Goal: Task Accomplishment & Management: Use online tool/utility

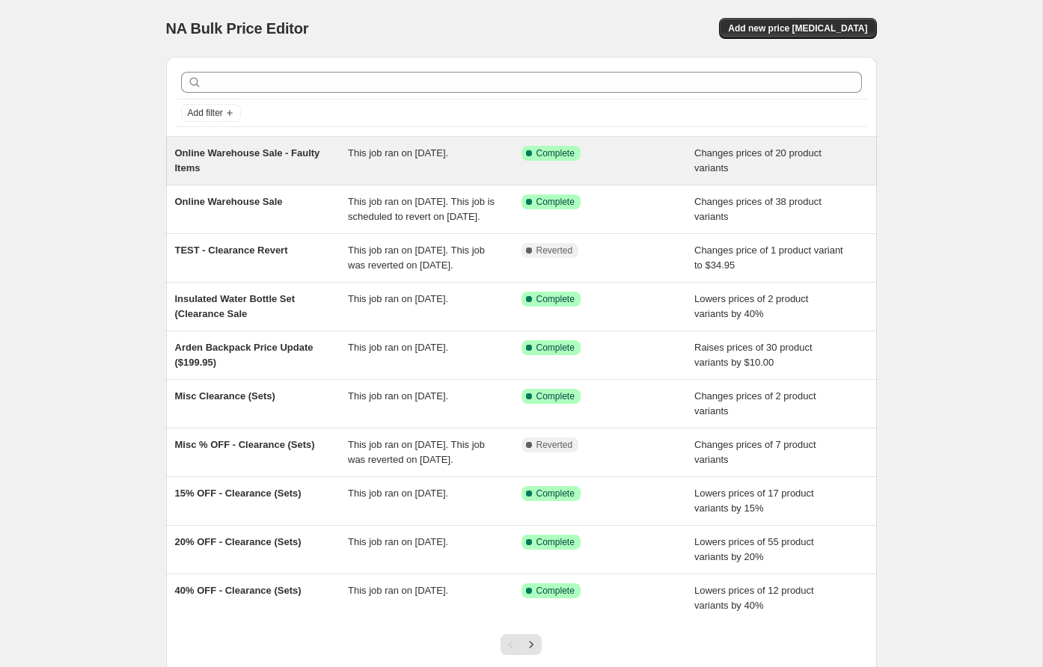
scroll to position [7, 0]
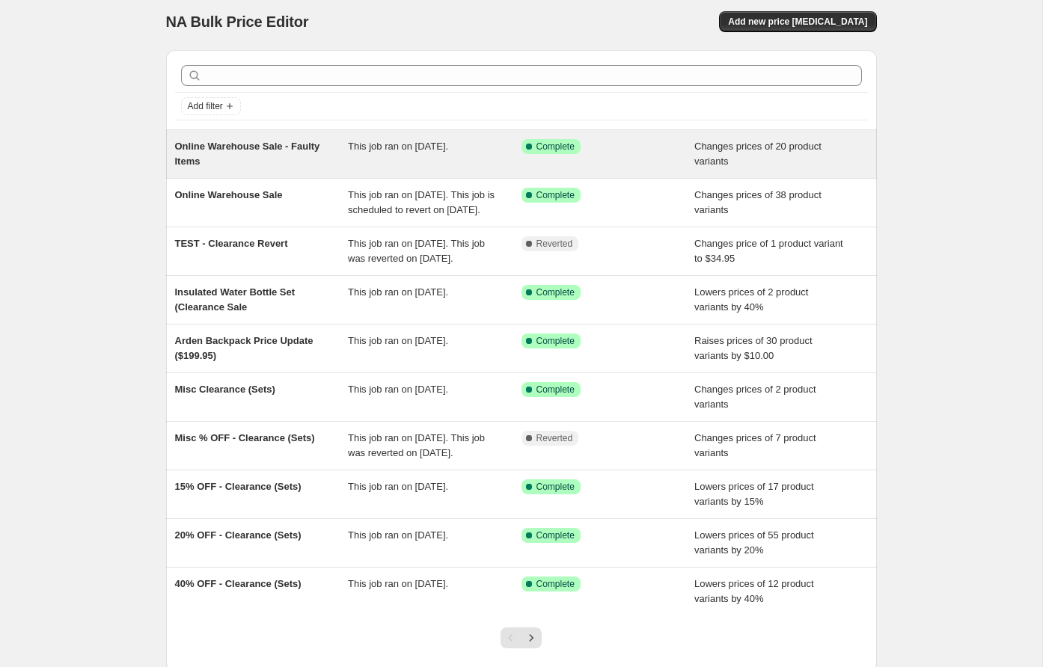
click at [287, 159] on div "Online Warehouse Sale - Faulty Items" at bounding box center [262, 154] width 174 height 30
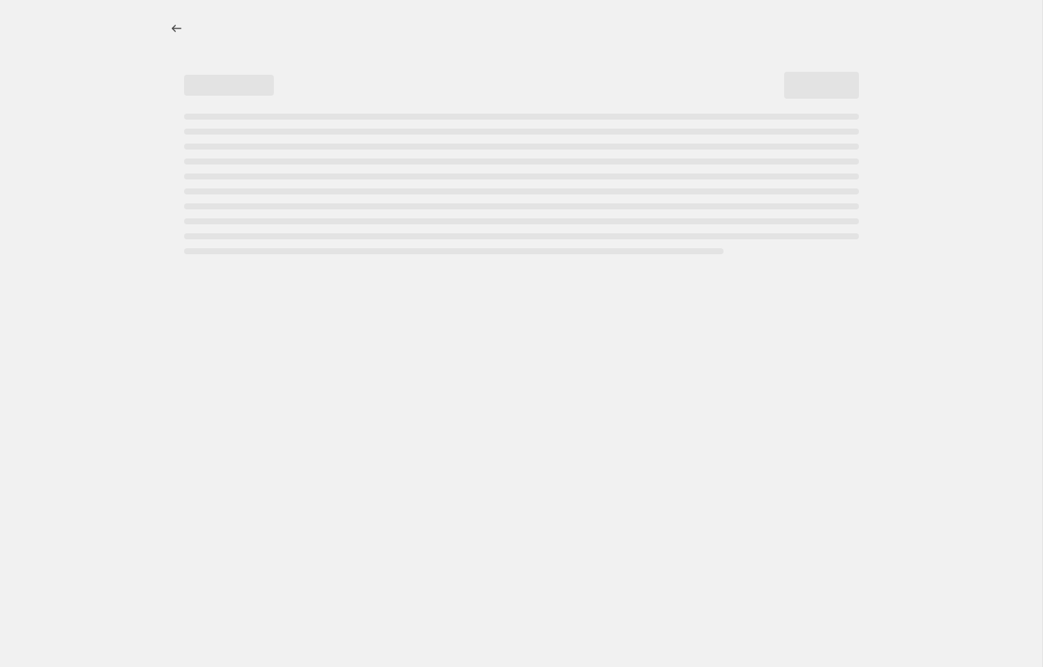
select select "collection"
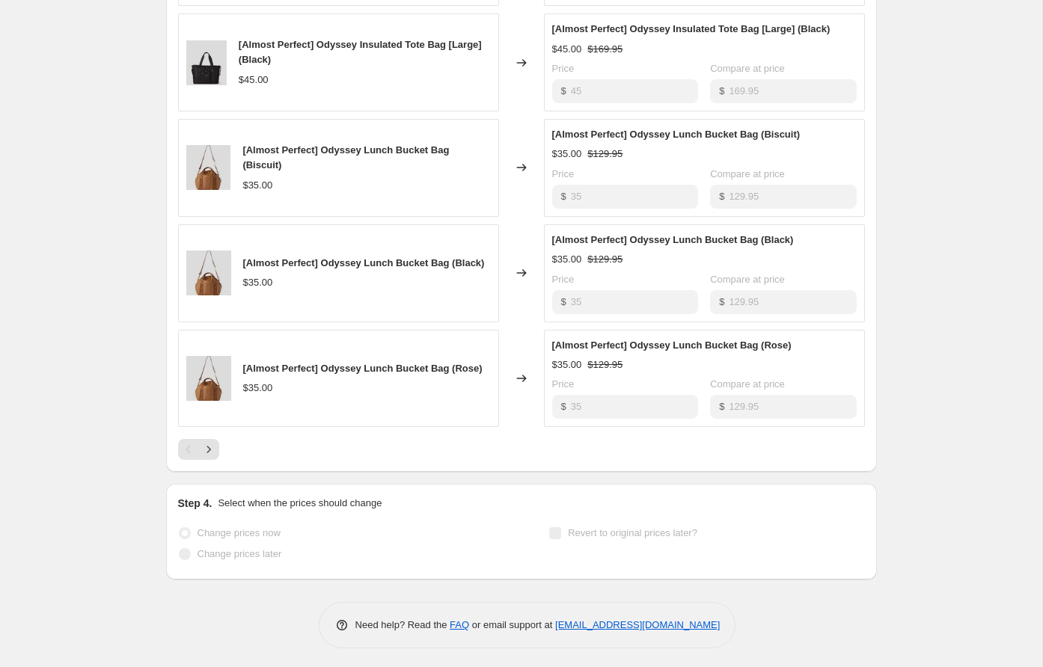
scroll to position [909, 0]
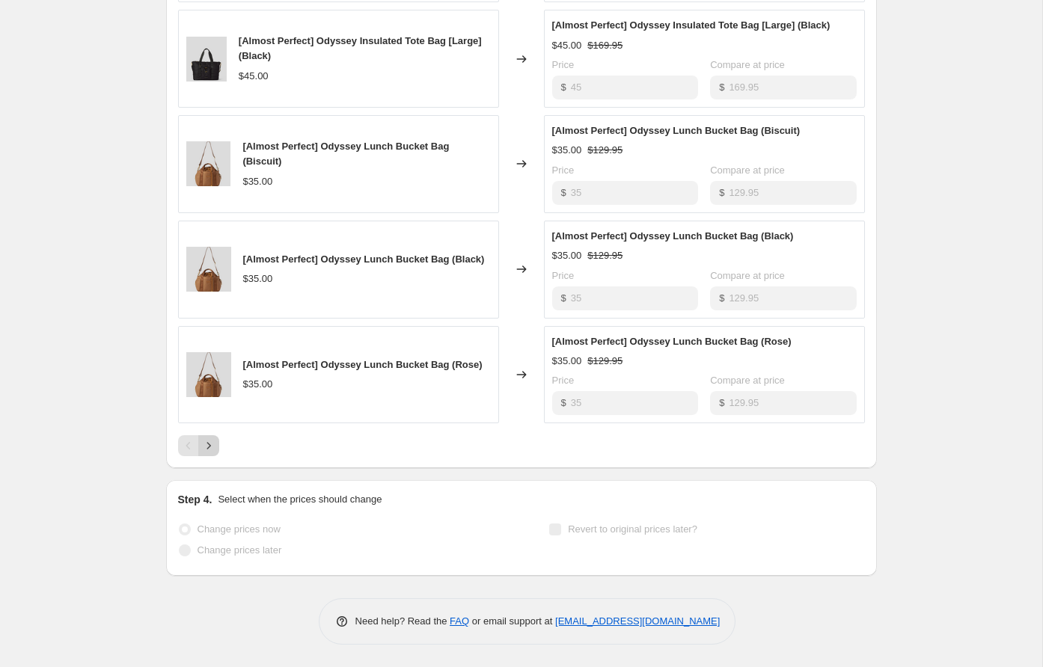
click at [212, 446] on icon "Next" at bounding box center [208, 445] width 15 height 15
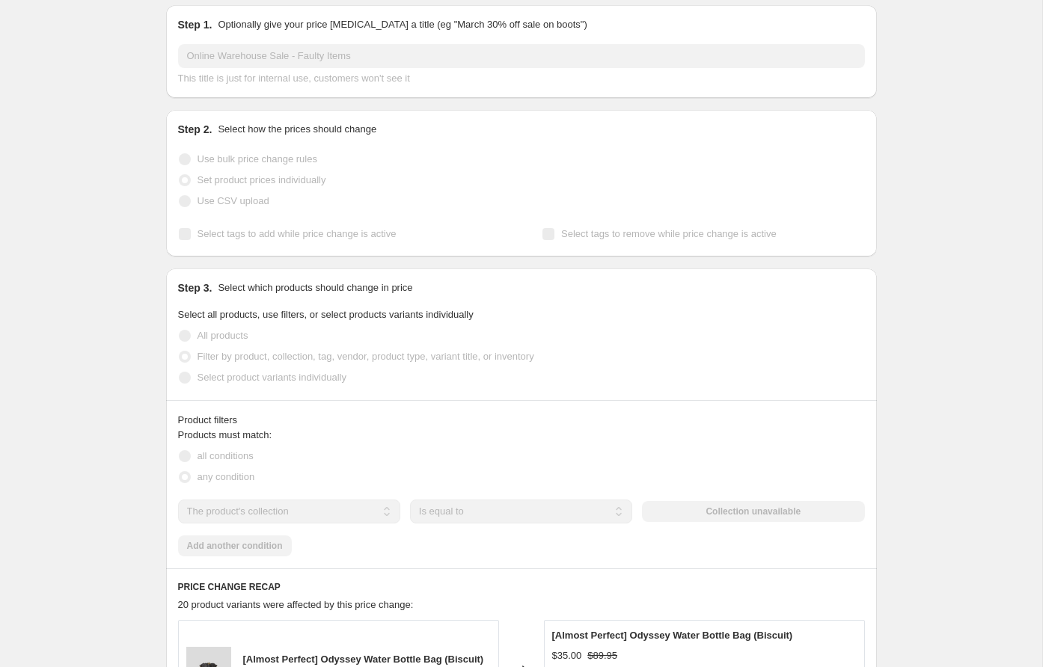
scroll to position [0, 0]
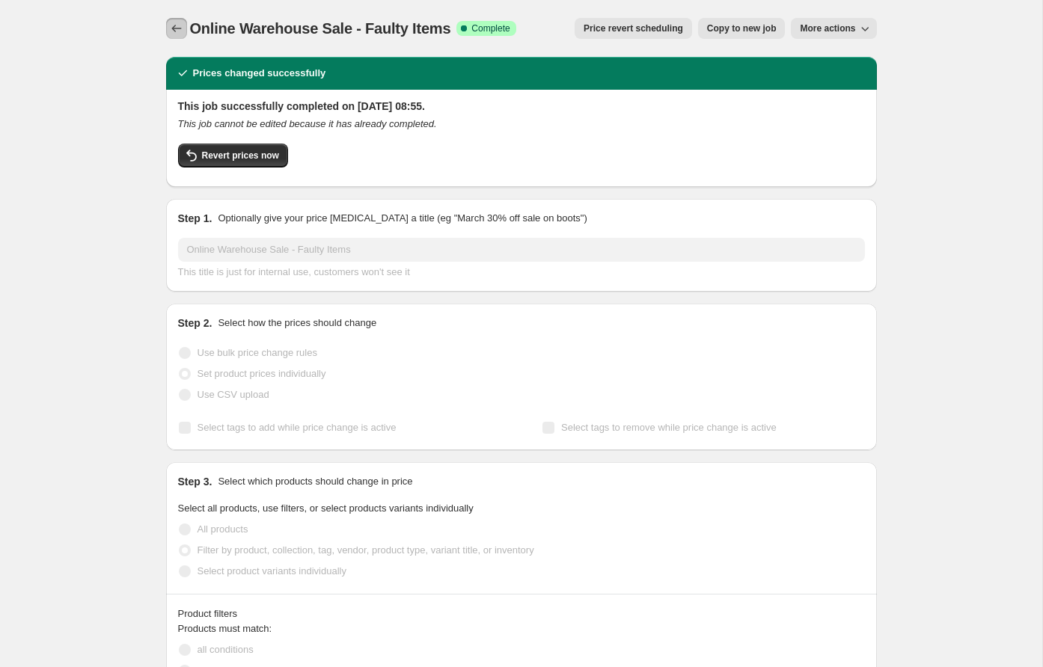
click at [176, 30] on icon "Price change jobs" at bounding box center [176, 28] width 15 height 15
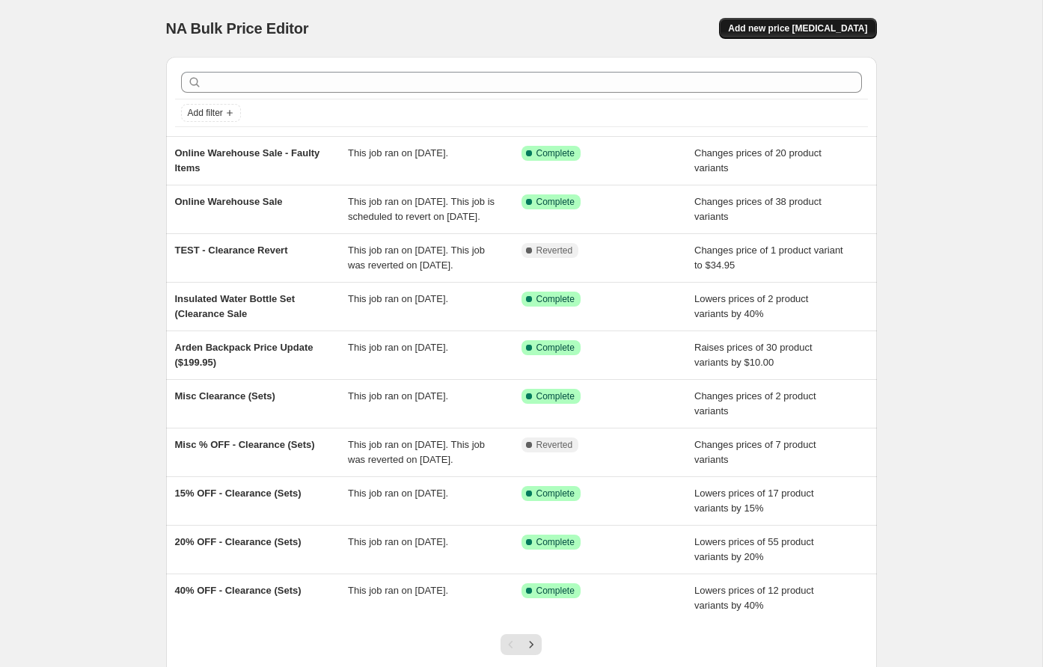
click at [836, 37] on button "Add new price [MEDICAL_DATA]" at bounding box center [797, 28] width 157 height 21
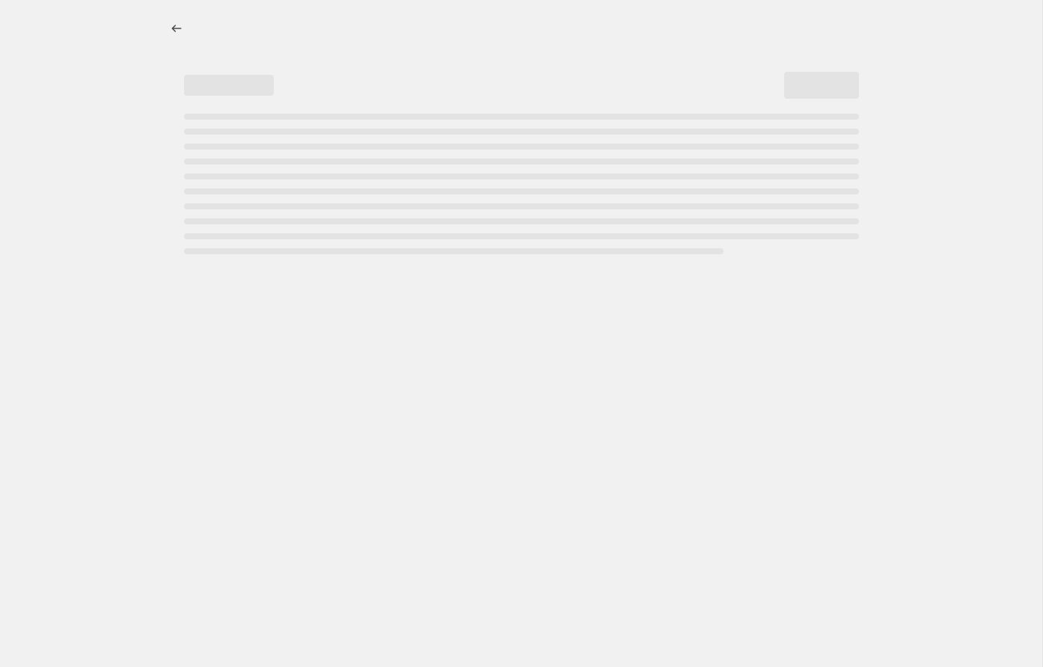
select select "percentage"
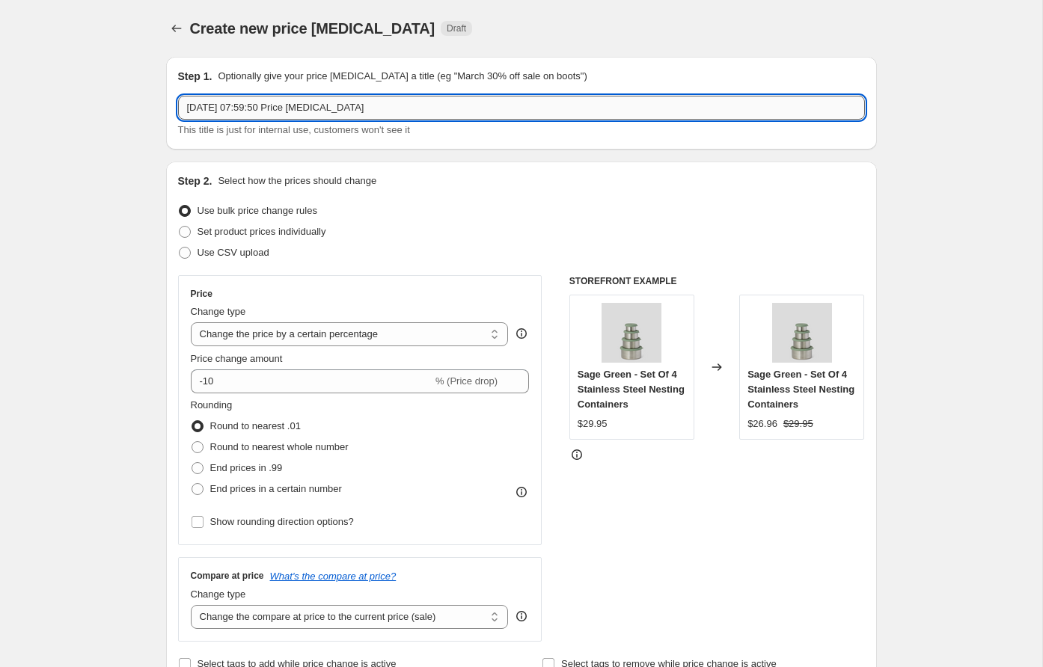
click at [384, 101] on input "[DATE] 07:59:50 Price [MEDICAL_DATA]" at bounding box center [521, 108] width 687 height 24
drag, startPoint x: 227, startPoint y: 111, endPoint x: 215, endPoint y: 113, distance: 11.4
click at [214, 114] on input "Discounted" at bounding box center [521, 108] width 687 height 24
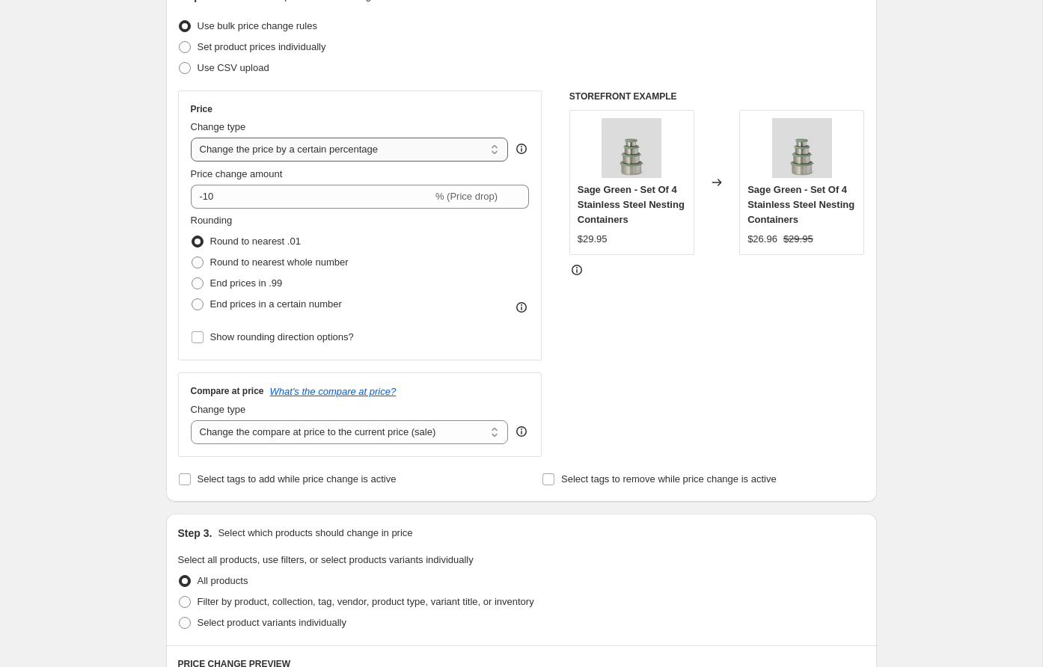
scroll to position [196, 0]
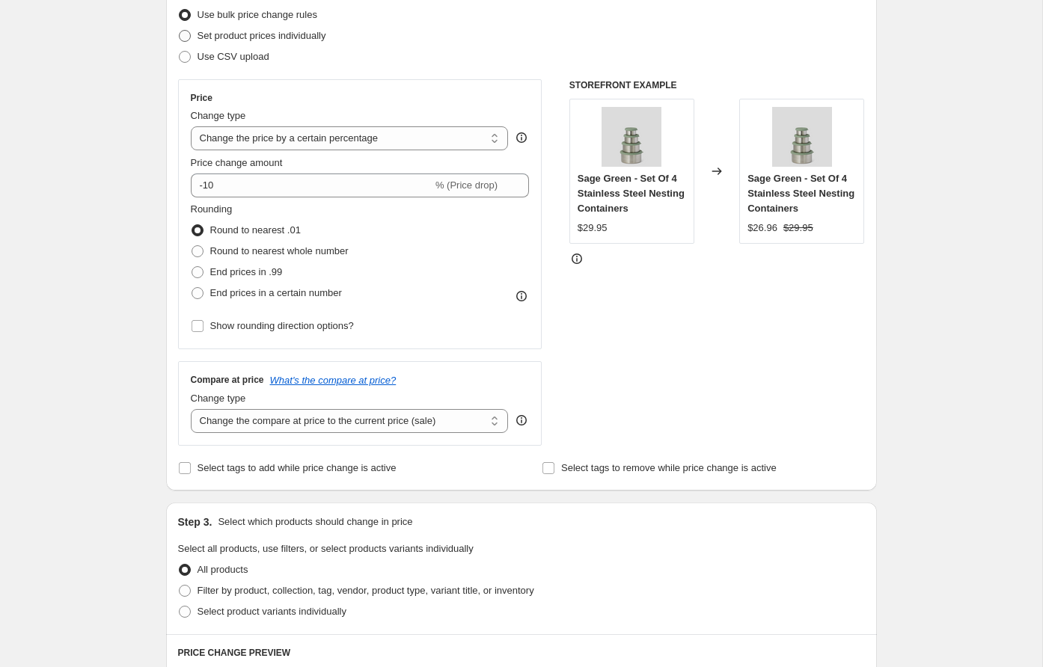
type input "Discontinued - Water Bottle Bags"
click at [232, 28] on span "Set product prices individually" at bounding box center [261, 35] width 129 height 15
click at [179, 30] on input "Set product prices individually" at bounding box center [179, 30] width 1 height 1
radio input "true"
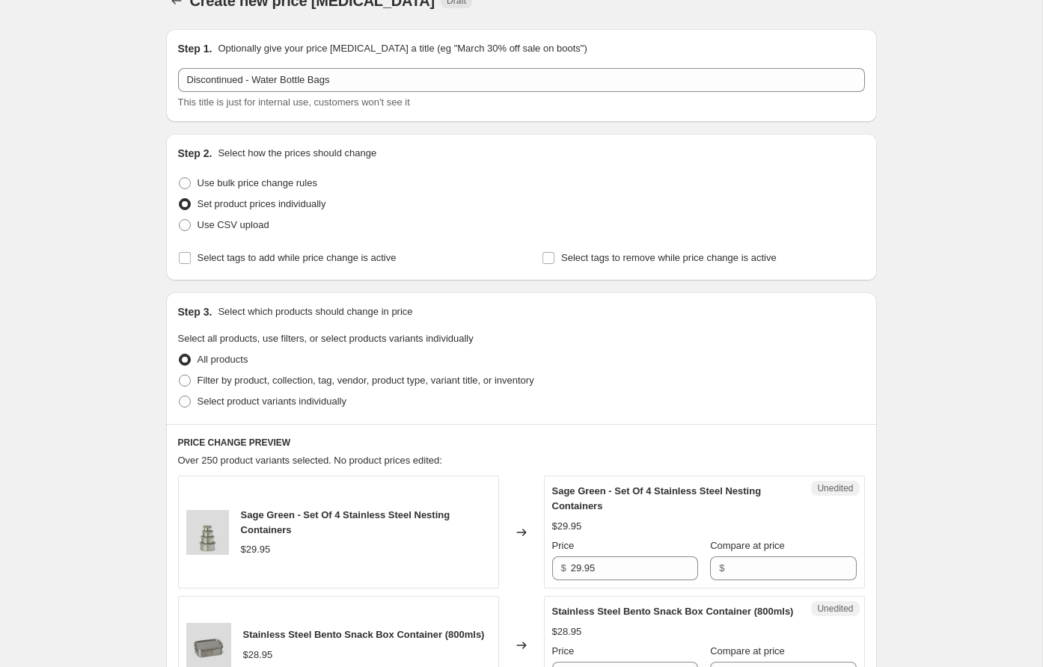
scroll to position [26, 0]
click at [189, 380] on span at bounding box center [185, 382] width 12 height 12
click at [179, 377] on input "Filter by product, collection, tag, vendor, product type, variant title, or inv…" at bounding box center [179, 376] width 1 height 1
radio input "true"
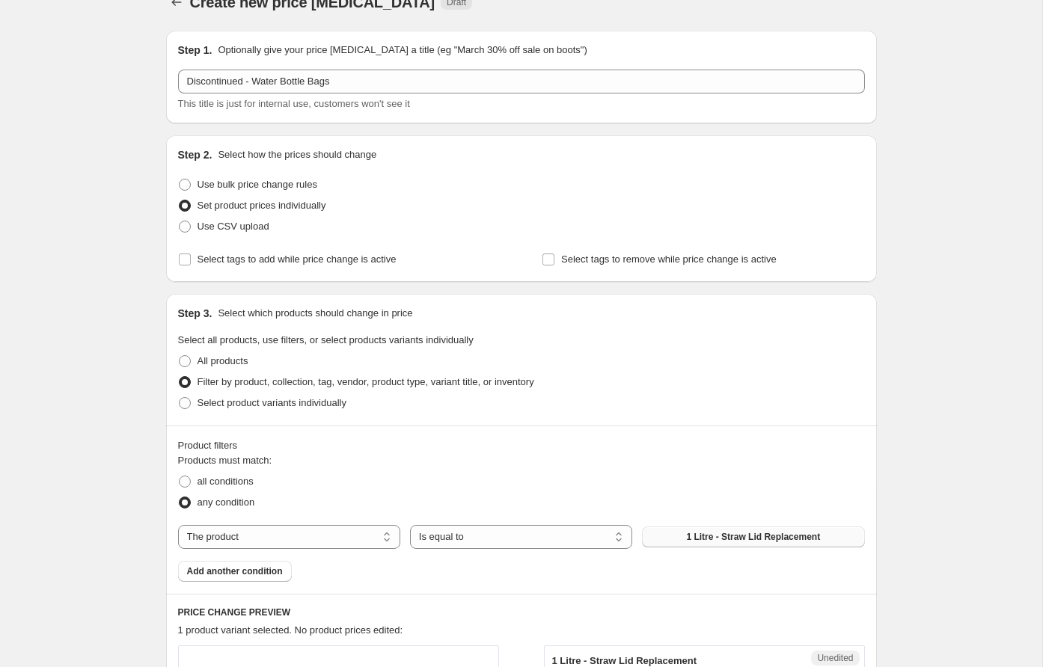
click at [718, 533] on span "1 Litre - Straw Lid Replacement" at bounding box center [753, 537] width 134 height 12
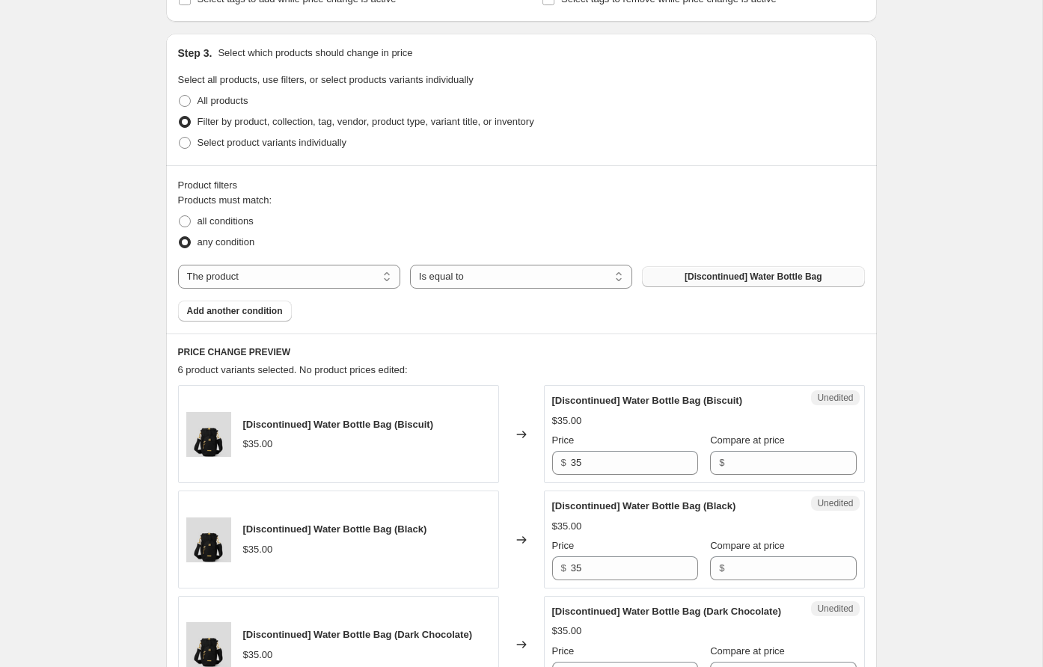
scroll to position [306, 0]
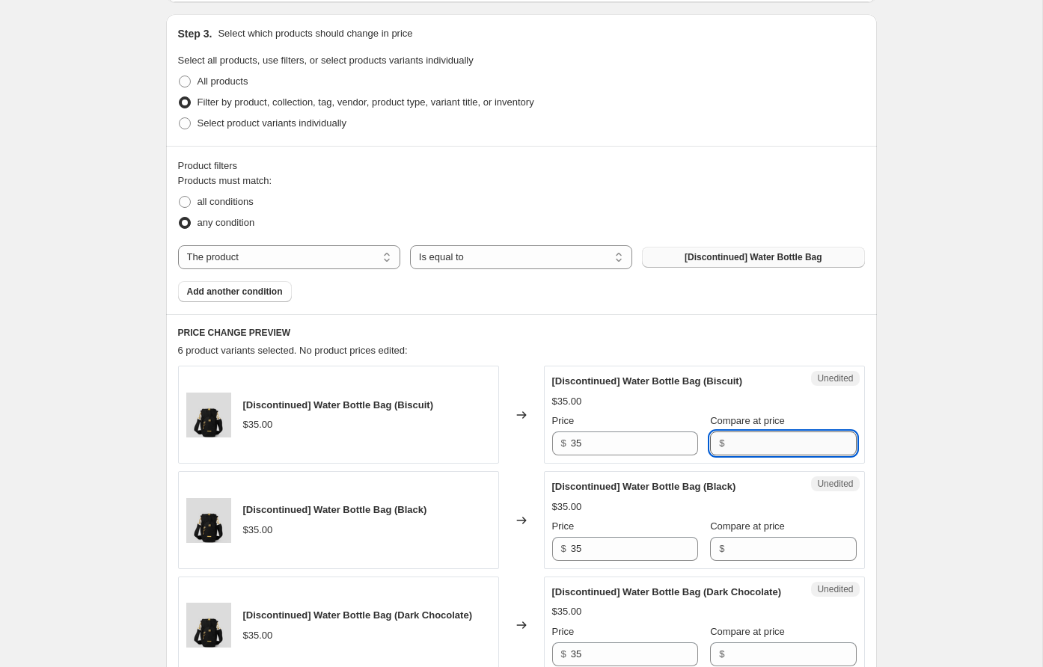
click at [764, 436] on input "Compare at price" at bounding box center [791, 444] width 127 height 24
click at [746, 449] on input "89.95" at bounding box center [791, 444] width 127 height 24
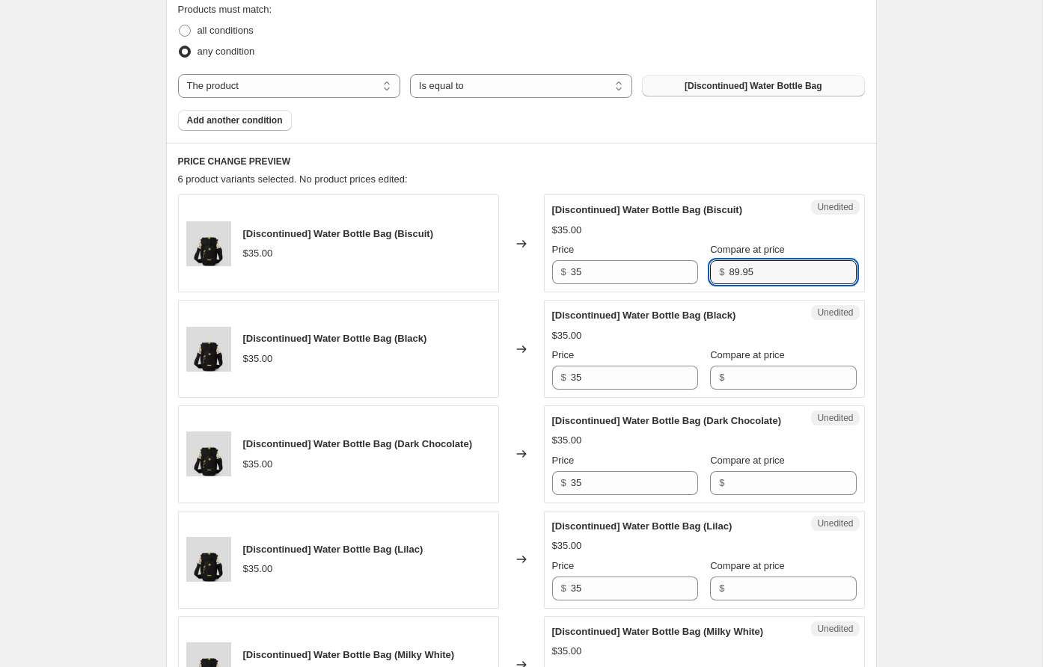
scroll to position [503, 0]
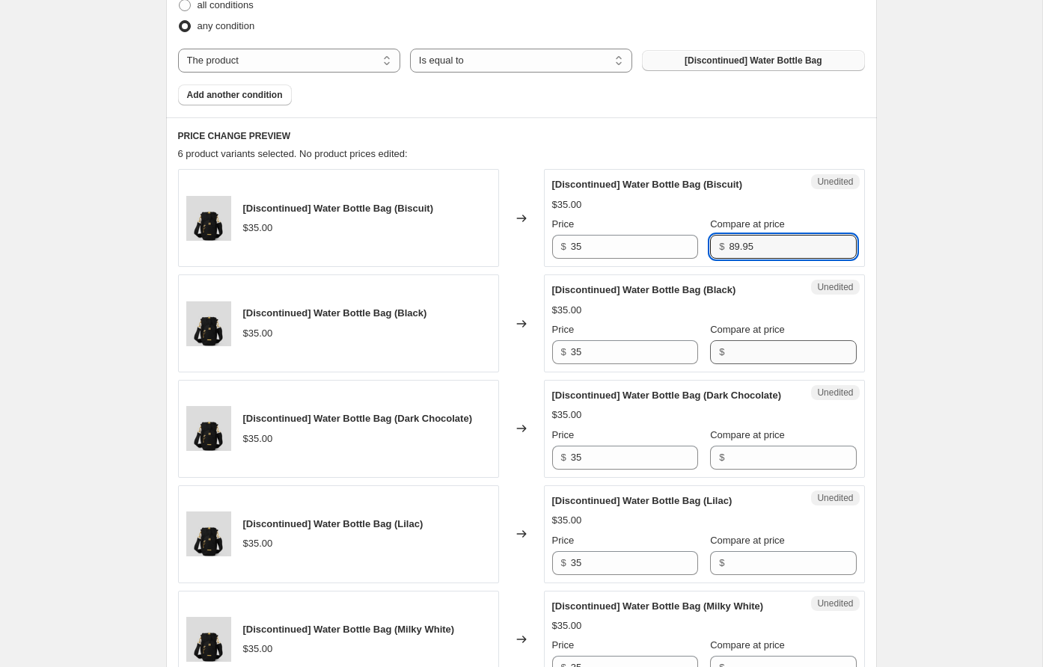
type input "89.95"
click at [761, 351] on input "Compare at price" at bounding box center [791, 352] width 127 height 24
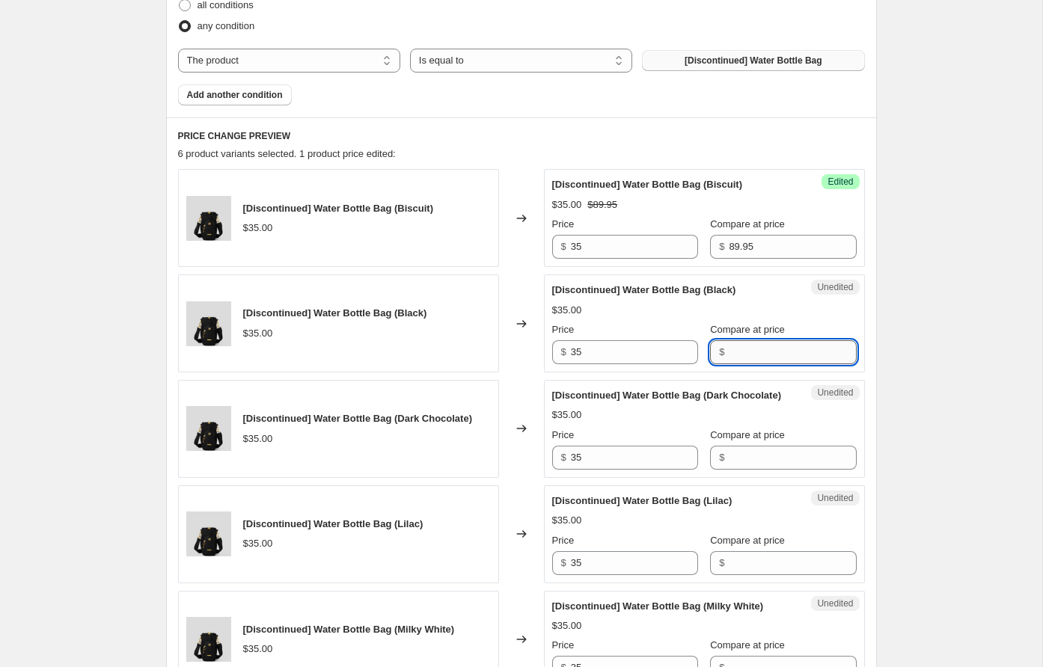
paste input "89.95"
type input "89.95"
click at [746, 470] on input "Compare at price" at bounding box center [791, 458] width 127 height 24
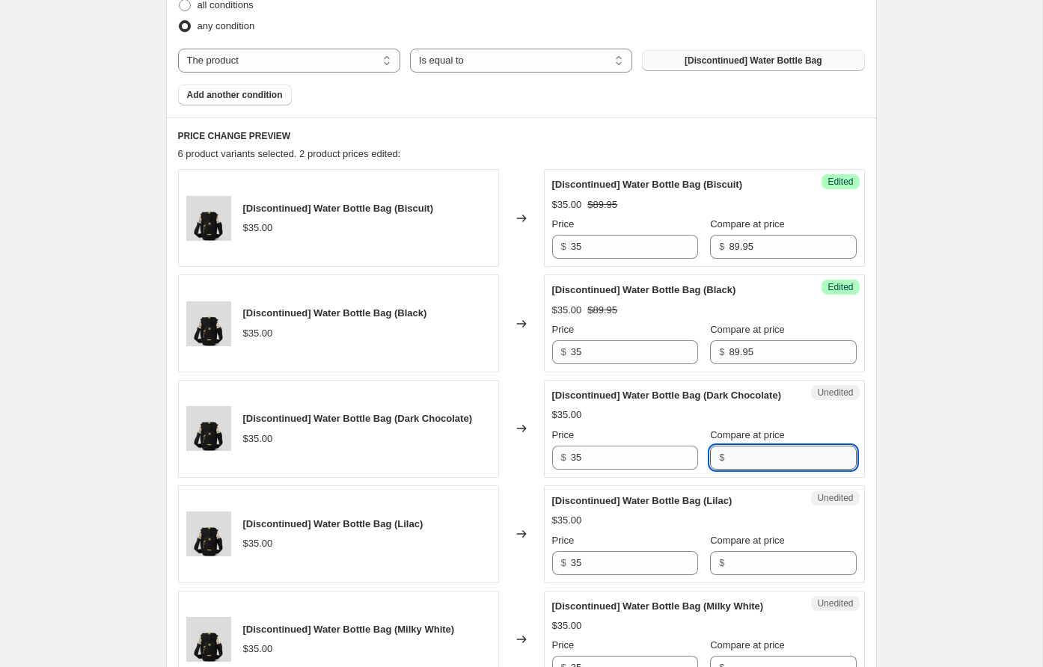
paste input "89.95"
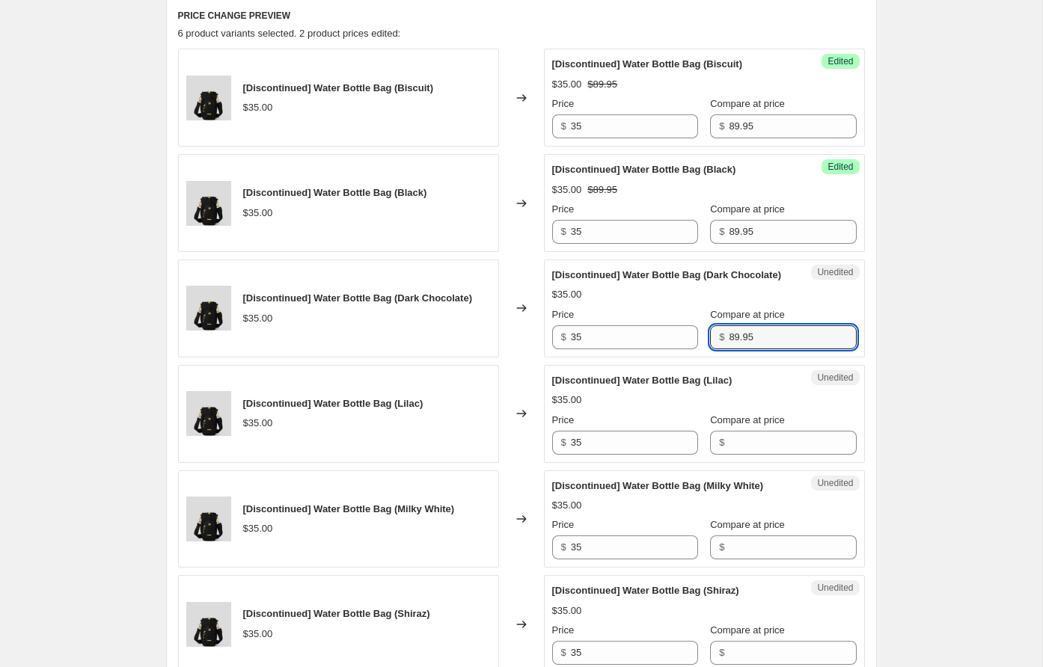
scroll to position [625, 0]
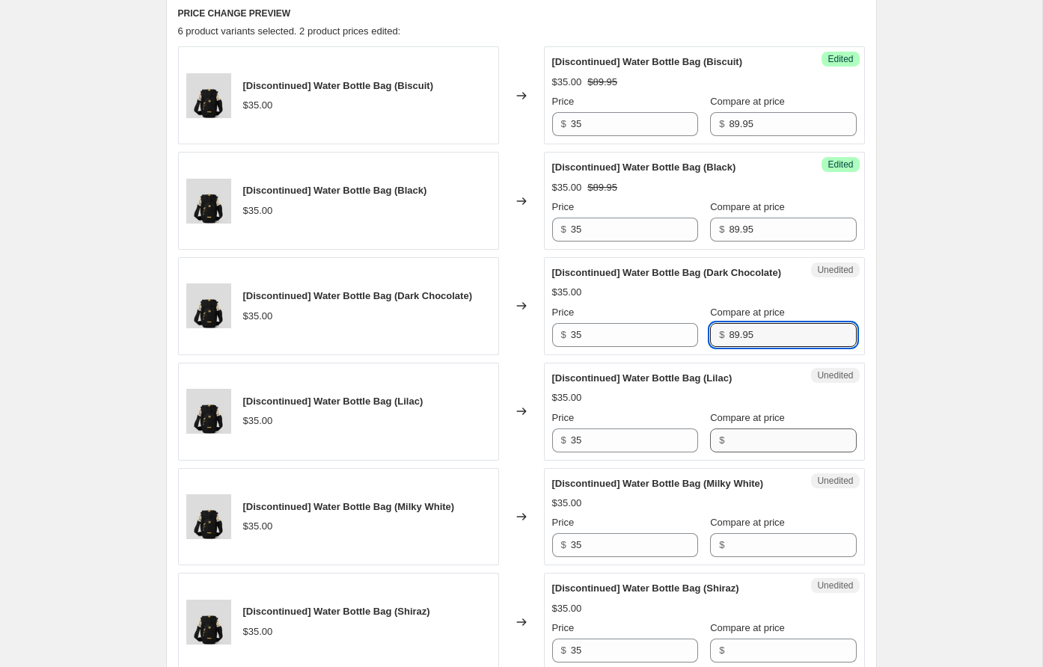
type input "89.95"
click at [733, 452] on input "Compare at price" at bounding box center [791, 441] width 127 height 24
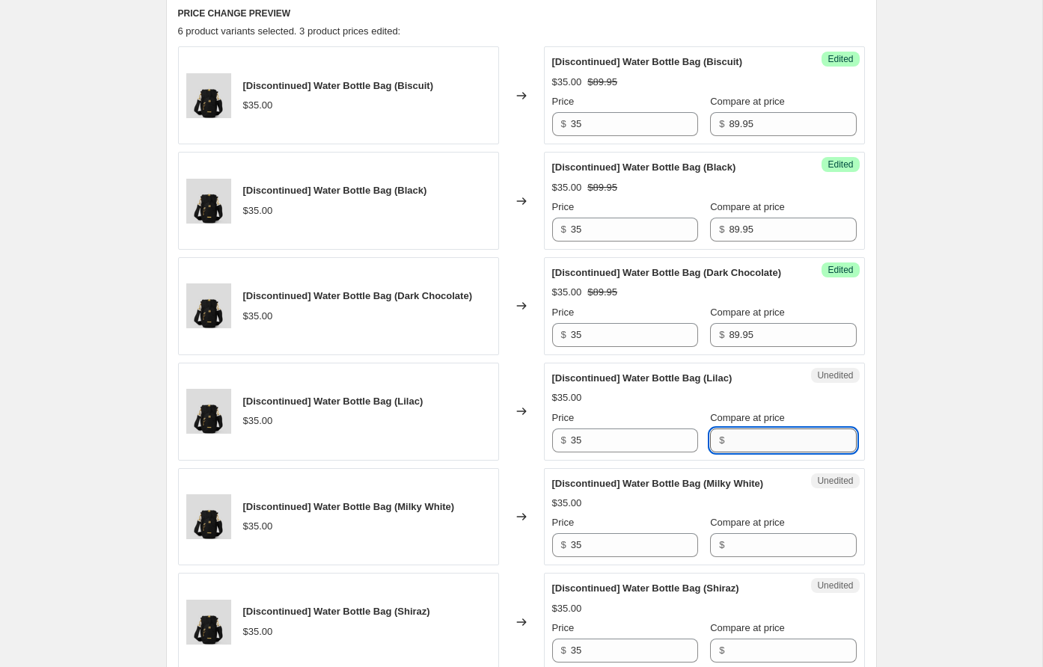
paste input "89.95"
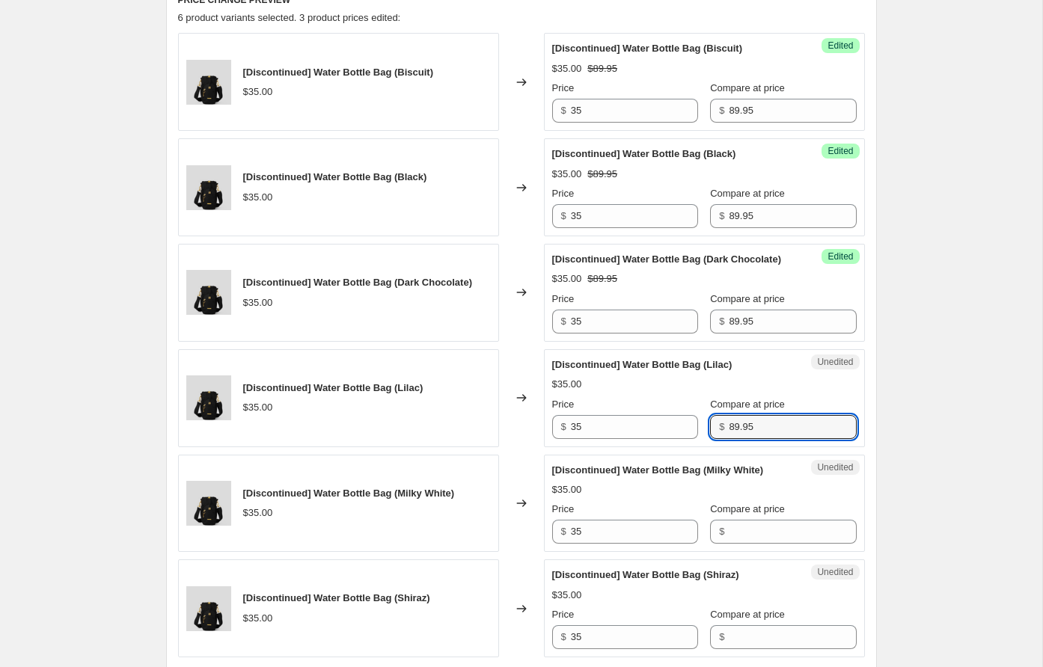
scroll to position [699, 0]
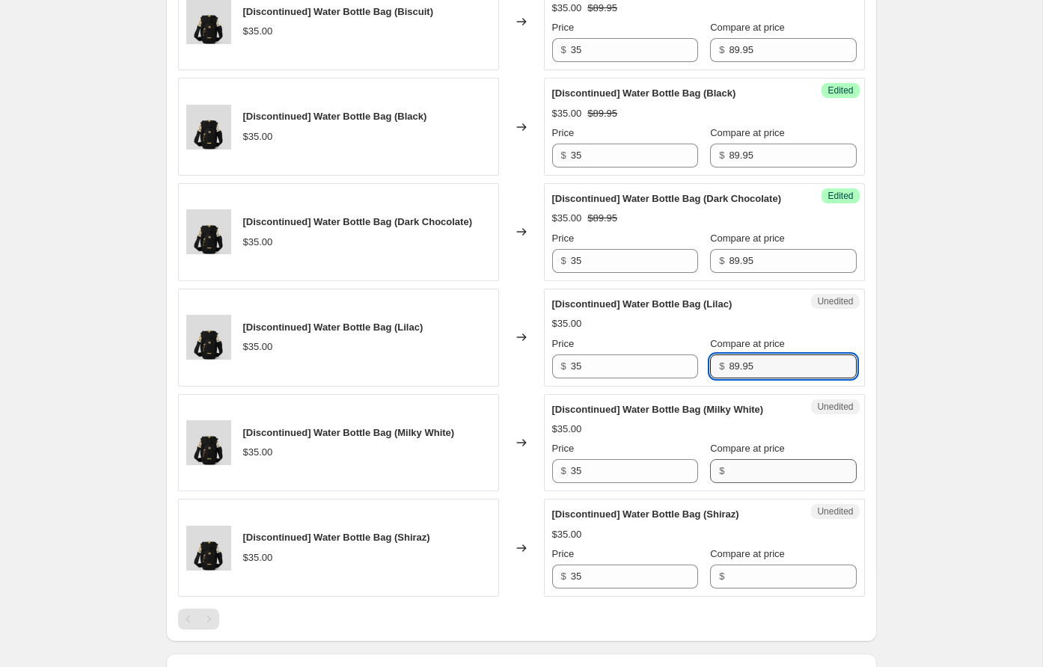
type input "89.95"
click at [728, 483] on input "Compare at price" at bounding box center [791, 471] width 127 height 24
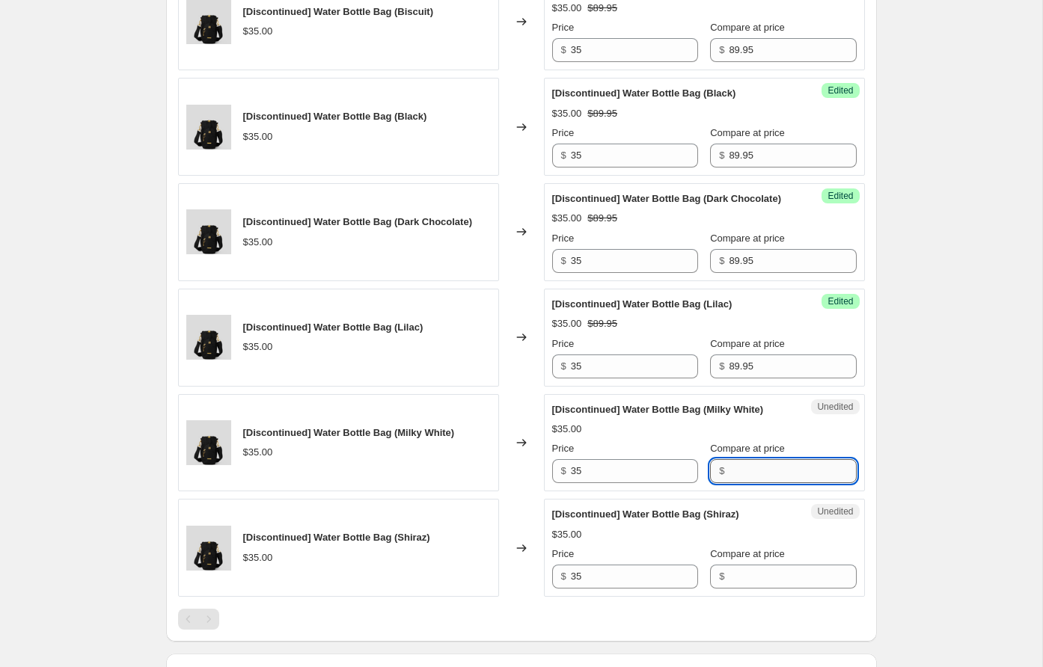
paste input "89.95"
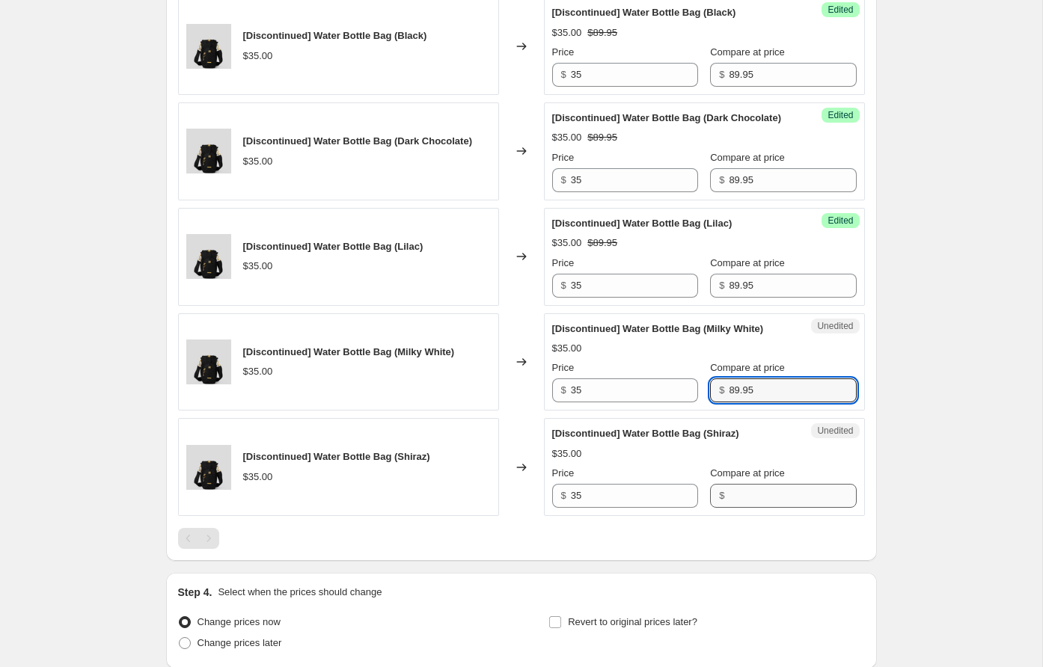
type input "89.95"
click at [743, 508] on input "Compare at price" at bounding box center [791, 496] width 127 height 24
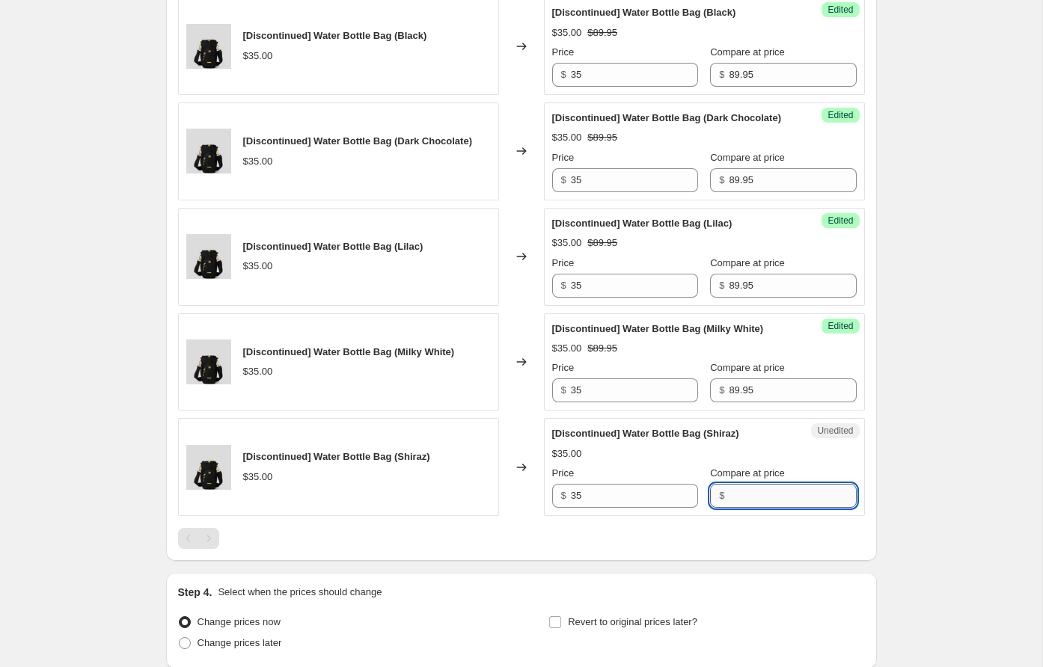
paste input "89.95"
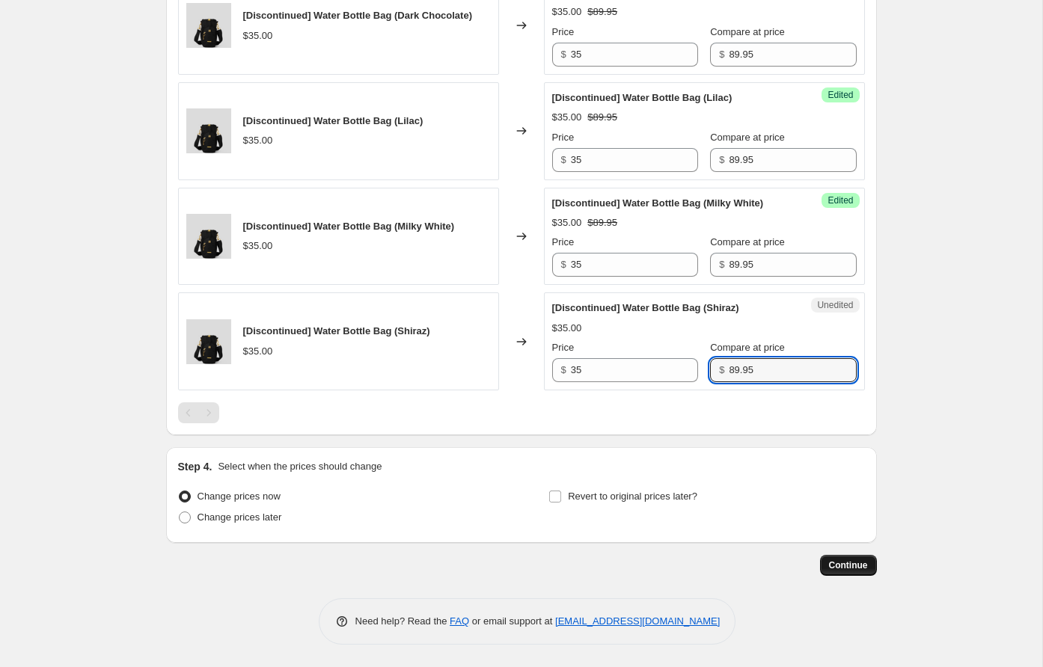
type input "89.95"
click at [855, 568] on span "Continue" at bounding box center [848, 565] width 39 height 12
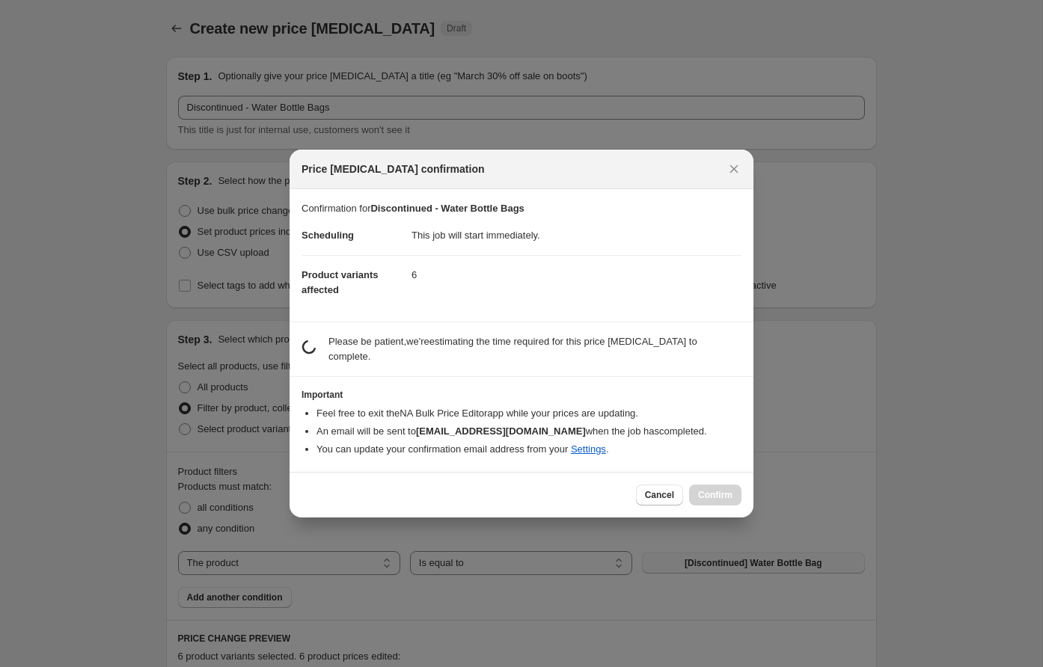
scroll to position [0, 0]
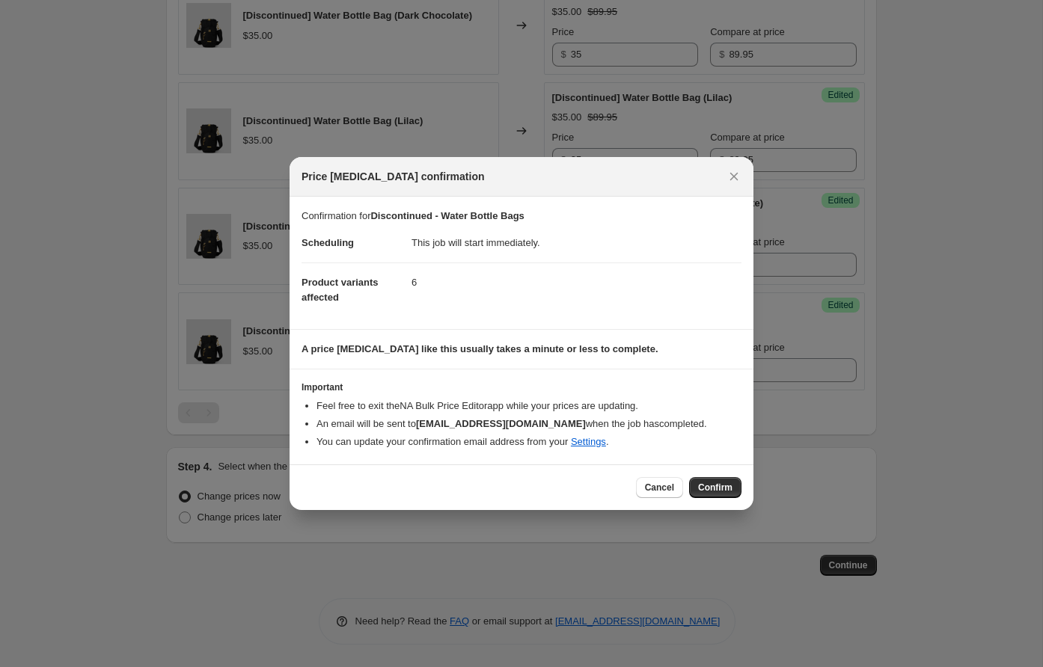
click at [719, 479] on button "Confirm" at bounding box center [715, 487] width 52 height 21
type input "Discontinued - Water Bottle Bags"
